Goal: Communication & Community: Answer question/provide support

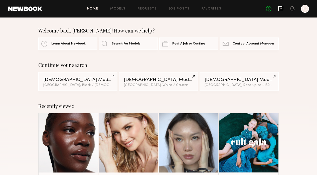
click at [281, 6] on icon at bounding box center [280, 8] width 5 height 5
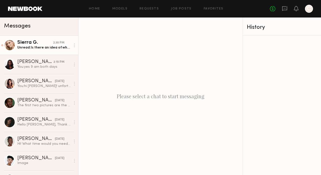
click at [37, 47] on div "Unread: Is there an idea of what times yet?" at bounding box center [43, 47] width 53 height 5
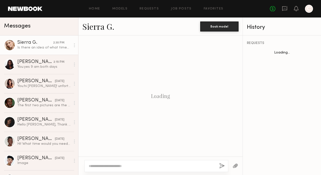
scroll to position [291, 0]
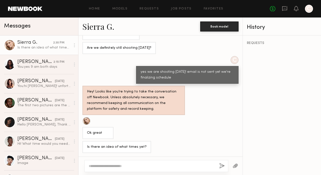
click at [143, 165] on textarea at bounding box center [152, 166] width 126 height 5
type textarea "**********"
click at [221, 166] on button "button" at bounding box center [222, 166] width 6 height 6
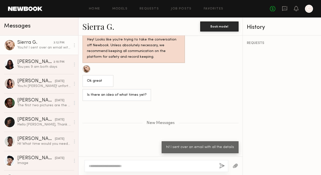
scroll to position [374, 0]
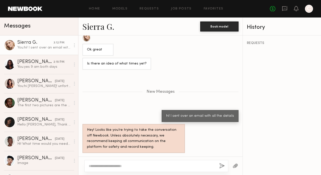
click at [219, 163] on button "button" at bounding box center [222, 166] width 6 height 6
click at [160, 168] on textarea at bounding box center [152, 166] width 126 height 5
type textarea "**********"
click at [222, 165] on button "button" at bounding box center [222, 166] width 6 height 6
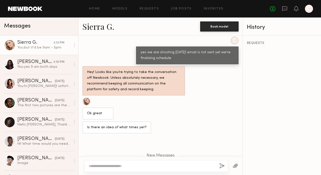
scroll to position [984, 0]
